Goal: Transaction & Acquisition: Subscribe to service/newsletter

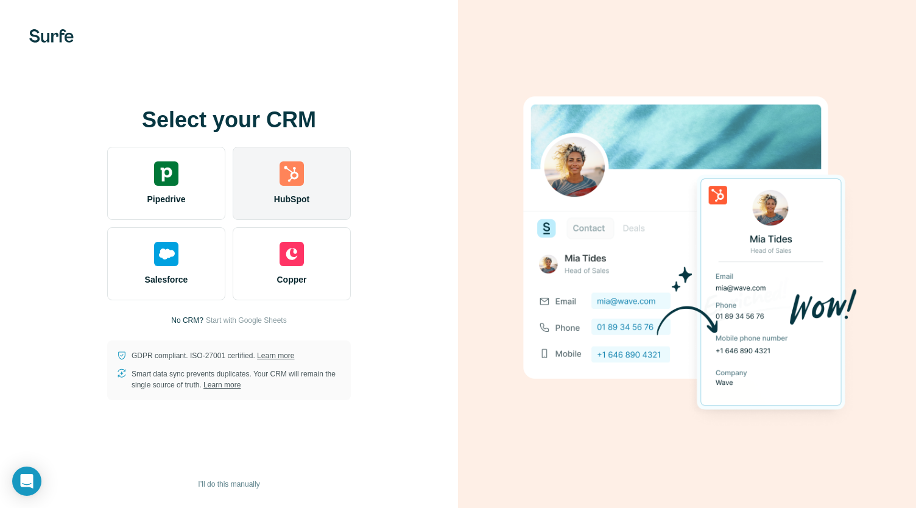
click at [294, 212] on div "HubSpot" at bounding box center [292, 183] width 118 height 73
